Goal: Task Accomplishment & Management: Use online tool/utility

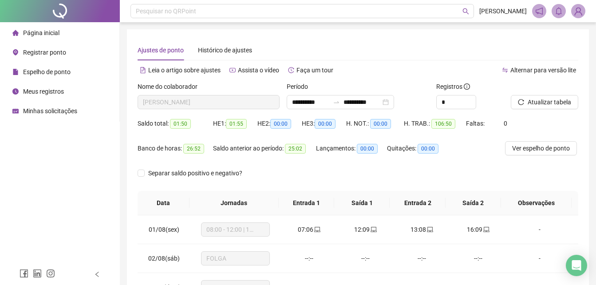
click at [41, 31] on span "Página inicial" at bounding box center [41, 32] width 36 height 7
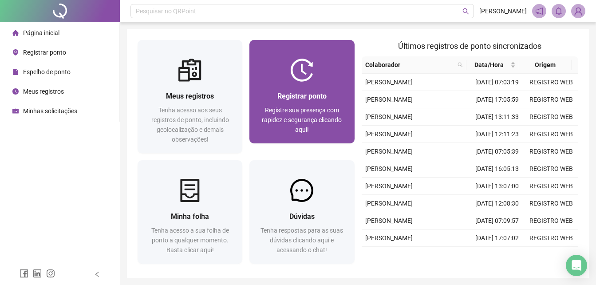
click at [303, 89] on div "Registrar ponto Registre sua presença com rapidez e segurança clicando aqui!" at bounding box center [301, 113] width 105 height 62
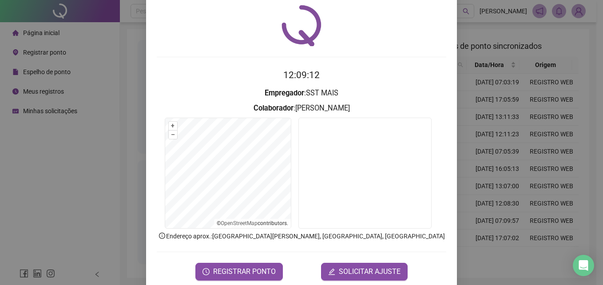
scroll to position [42, 0]
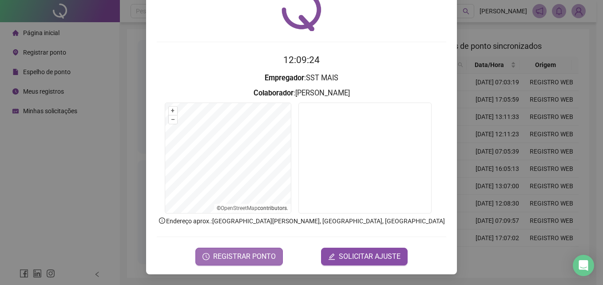
click at [255, 257] on span "REGISTRAR PONTO" at bounding box center [244, 256] width 63 height 11
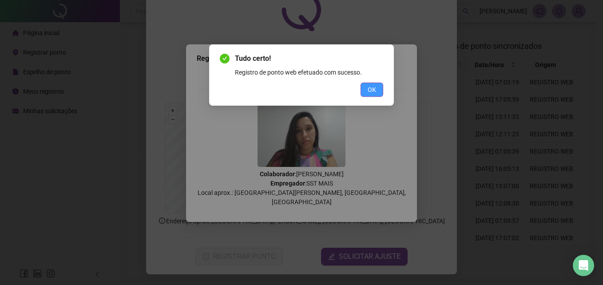
click at [376, 90] on button "OK" at bounding box center [371, 90] width 23 height 14
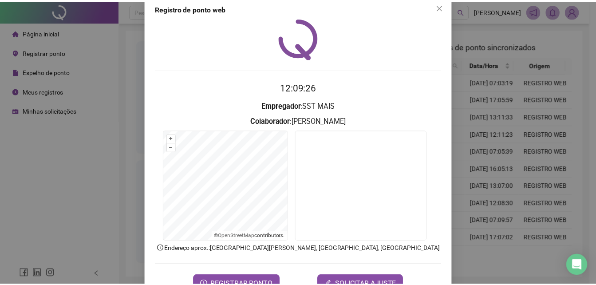
scroll to position [0, 0]
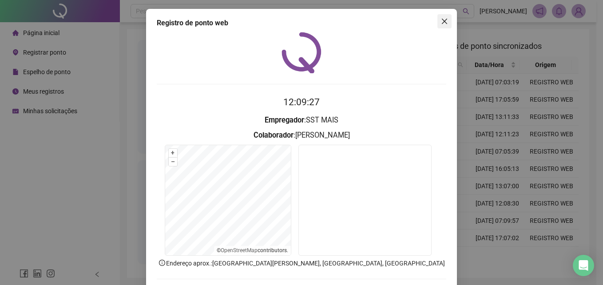
click at [441, 22] on icon "close" at bounding box center [444, 21] width 7 height 7
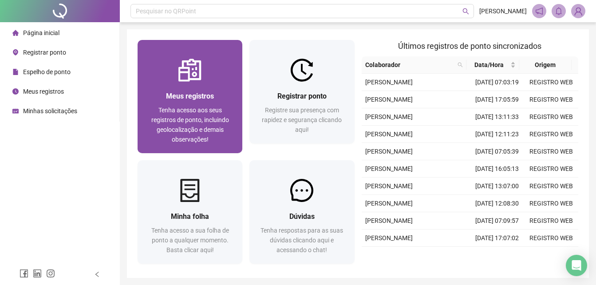
click at [209, 102] on div "Meus registros" at bounding box center [189, 96] width 83 height 11
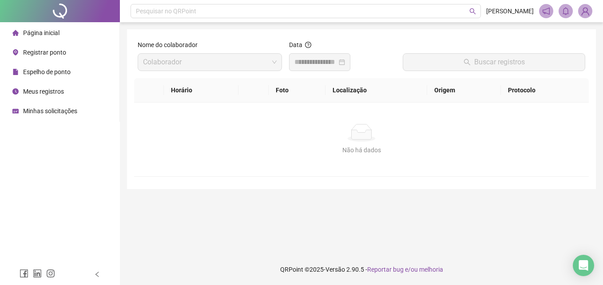
click at [70, 33] on li "Página inicial" at bounding box center [60, 33] width 116 height 18
